Goal: Task Accomplishment & Management: Use online tool/utility

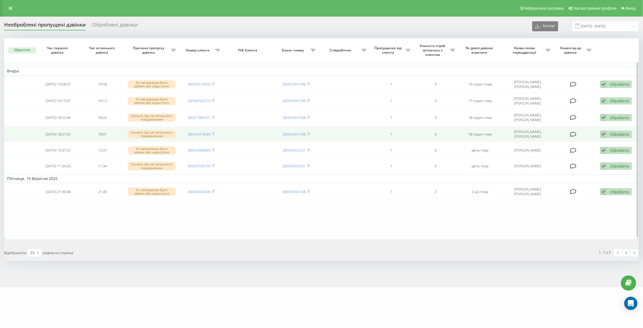
click at [215, 132] on td "380504478589" at bounding box center [201, 133] width 45 height 15
click at [214, 133] on rect at bounding box center [213, 134] width 2 height 2
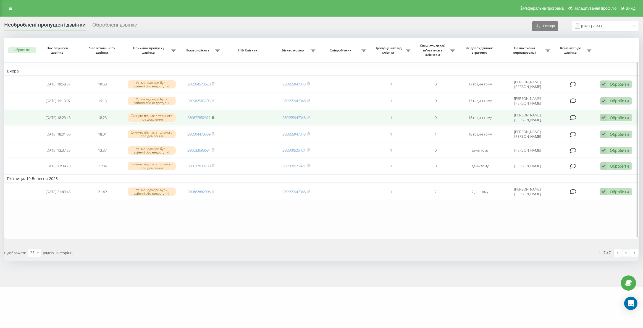
click at [214, 116] on rect at bounding box center [213, 117] width 2 height 2
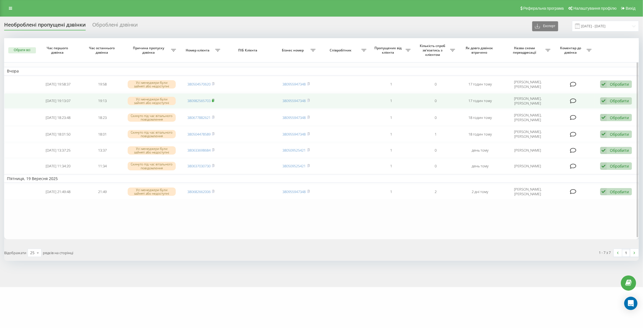
click at [214, 100] on rect at bounding box center [213, 101] width 2 height 2
click at [214, 97] on td "380982565703" at bounding box center [201, 100] width 45 height 15
click at [213, 100] on rect at bounding box center [213, 101] width 2 height 2
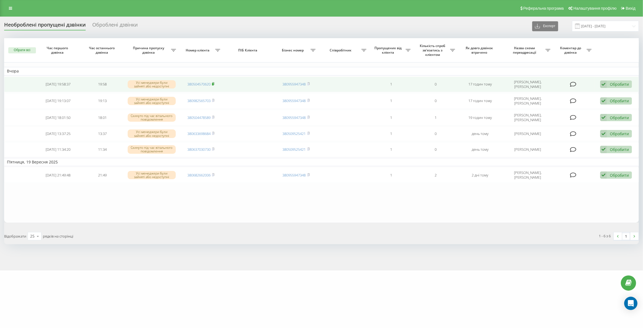
click at [215, 83] on icon at bounding box center [213, 83] width 2 height 3
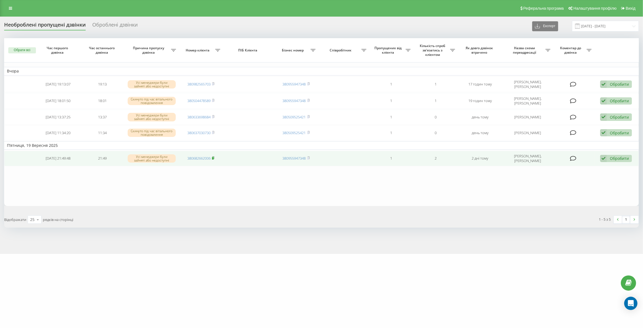
click at [214, 157] on rect at bounding box center [213, 158] width 2 height 2
click at [606, 155] on icon at bounding box center [603, 158] width 7 height 7
click at [573, 169] on span "Не вдалося зв'язатися" at bounding box center [554, 166] width 42 height 5
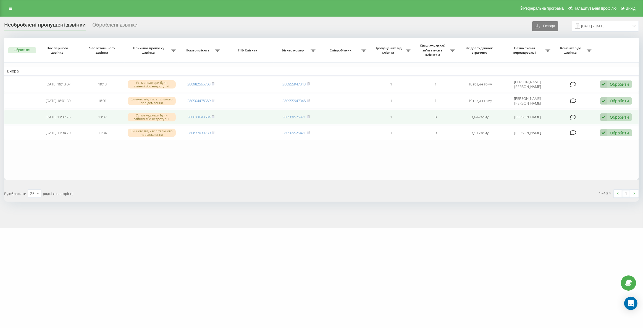
click at [215, 116] on td "380633698684" at bounding box center [201, 117] width 45 height 15
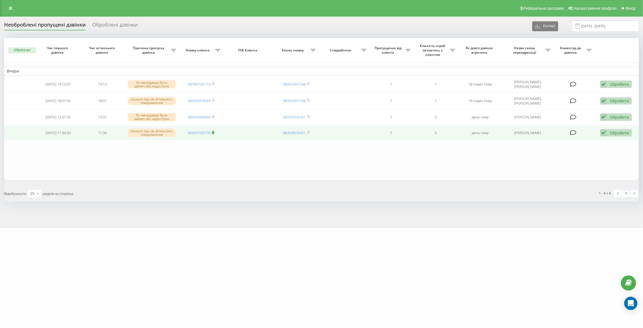
click at [214, 132] on rect at bounding box center [213, 133] width 2 height 2
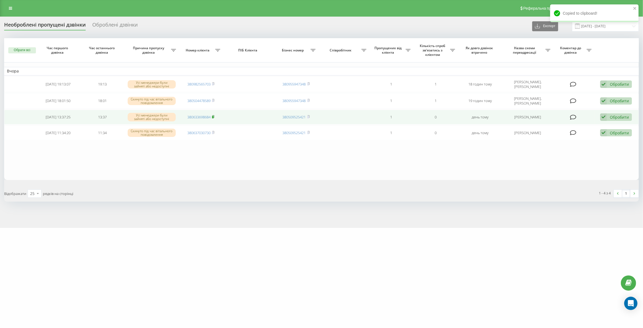
click at [213, 116] on rect at bounding box center [213, 117] width 2 height 2
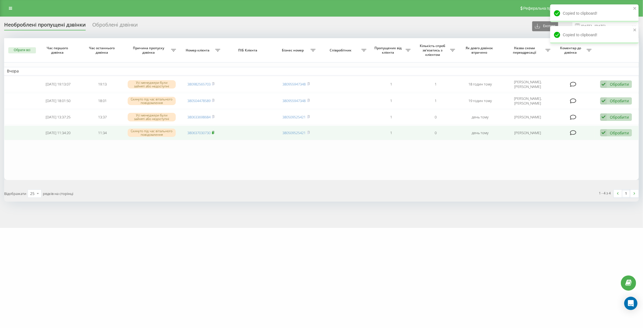
click at [215, 131] on icon at bounding box center [214, 132] width 2 height 2
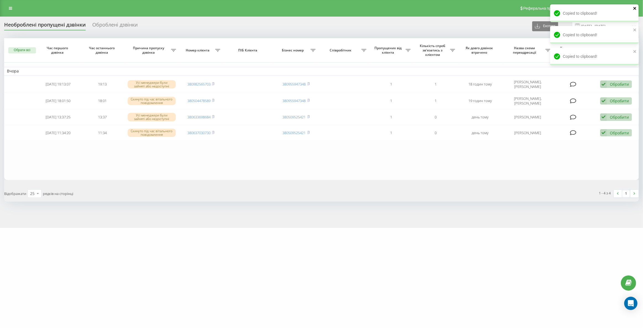
click at [635, 7] on icon "close" at bounding box center [635, 8] width 4 height 4
click at [635, 27] on div "Copied to clipboard! Copied to clipboard! Copied to clipboard!" at bounding box center [594, 25] width 88 height 43
click at [634, 29] on icon "close" at bounding box center [635, 29] width 3 height 3
drag, startPoint x: 635, startPoint y: 9, endPoint x: 619, endPoint y: 13, distance: 16.3
click at [635, 9] on icon "close" at bounding box center [635, 8] width 4 height 4
